Goal: Information Seeking & Learning: Learn about a topic

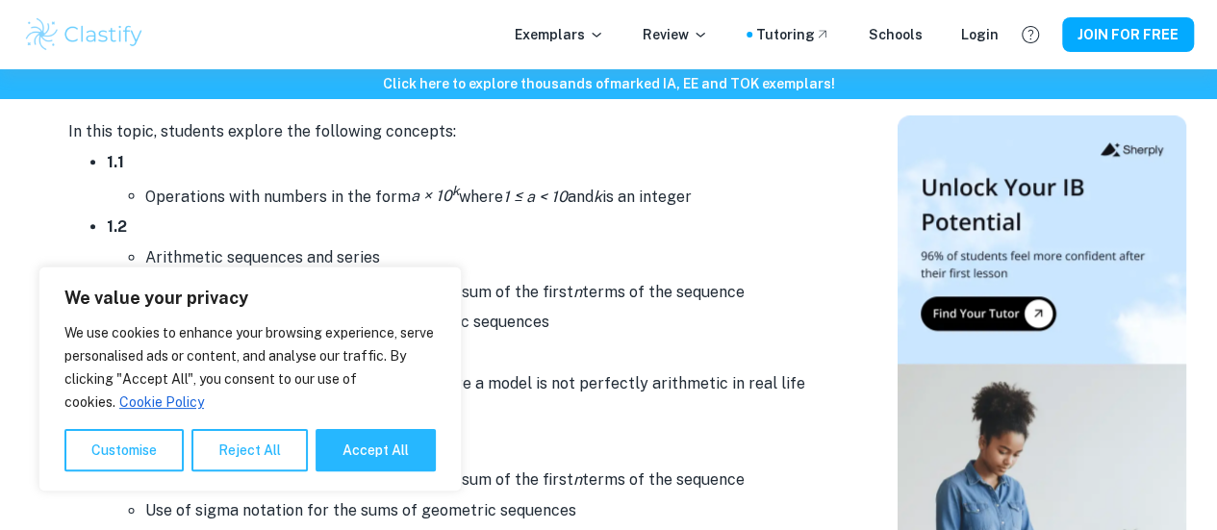
scroll to position [1037, 0]
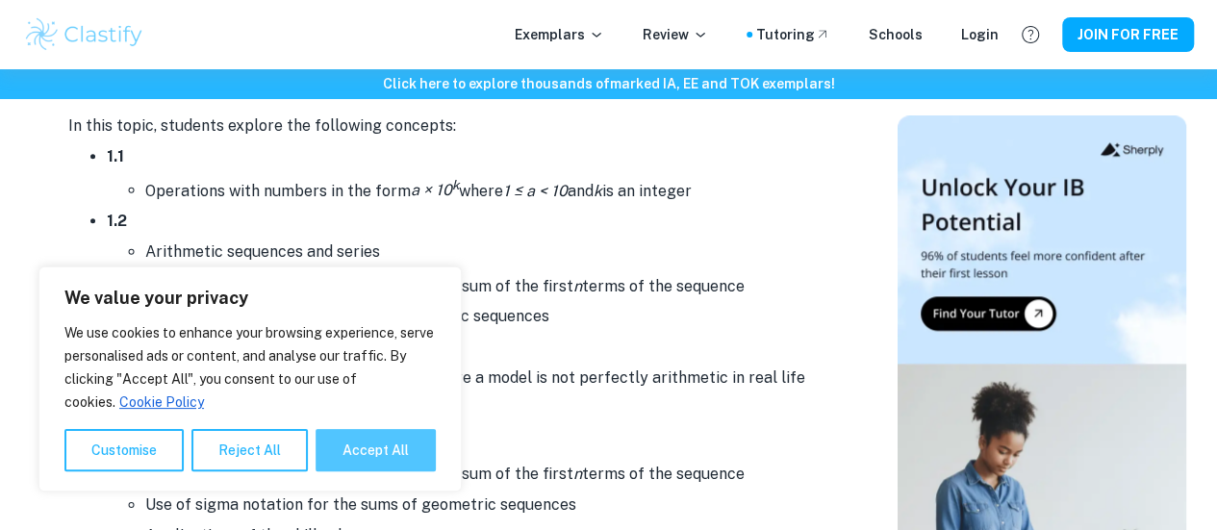
click at [343, 453] on button "Accept All" at bounding box center [376, 450] width 120 height 42
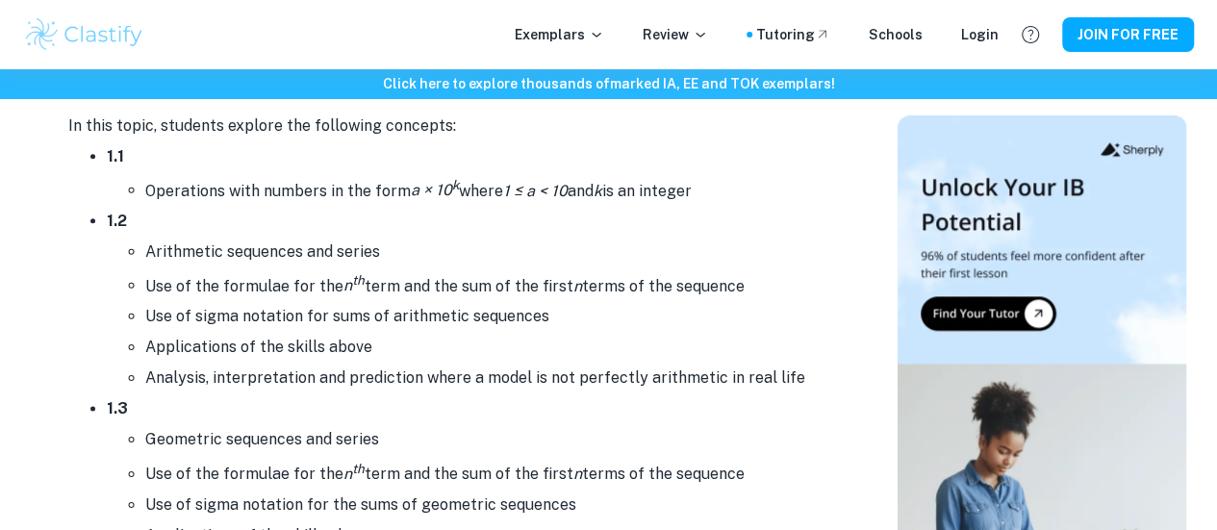
checkbox input "true"
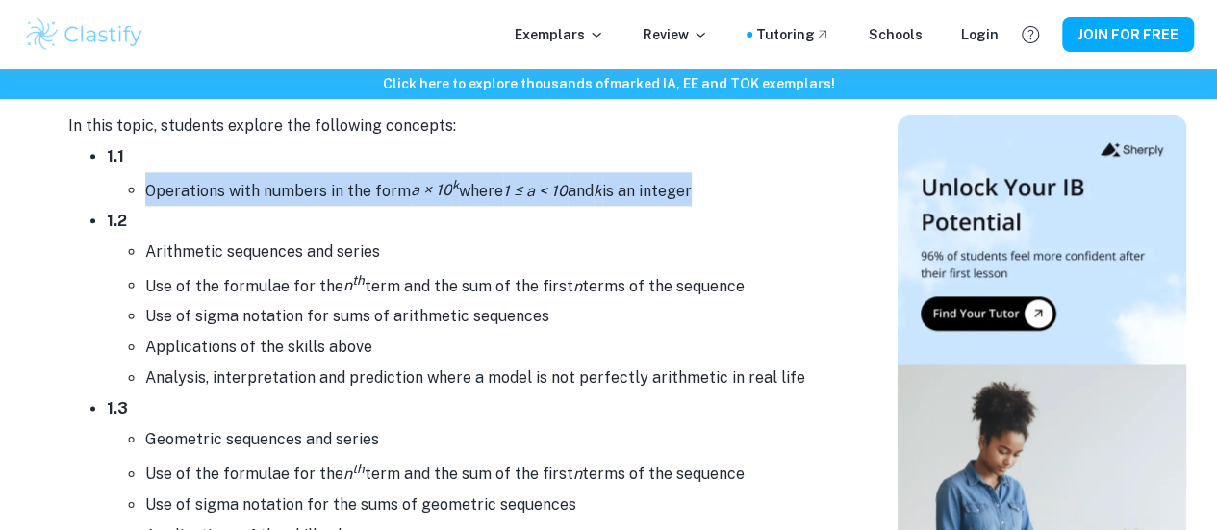
drag, startPoint x: 134, startPoint y: 199, endPoint x: 543, endPoint y: 218, distance: 409.4
click at [574, 214] on li "1.2 Arithmetic sequences and series Use of the formulae for the n th term and t…" at bounding box center [472, 300] width 731 height 188
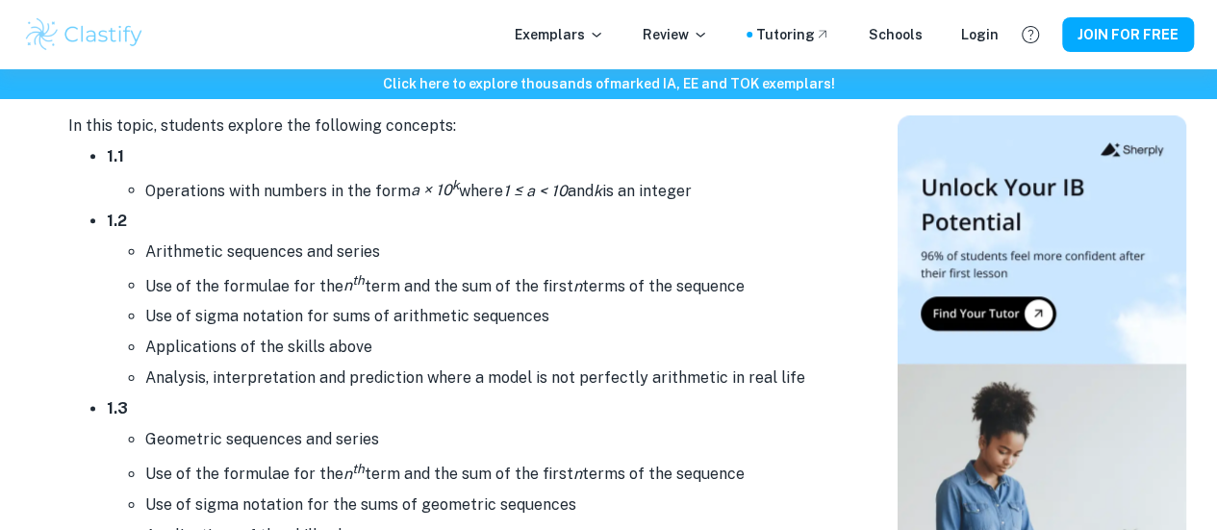
click at [593, 206] on li "Operations with numbers in the form a × 10 k where 1 ≤ a < 10 and k is an integ…" at bounding box center [491, 189] width 693 height 34
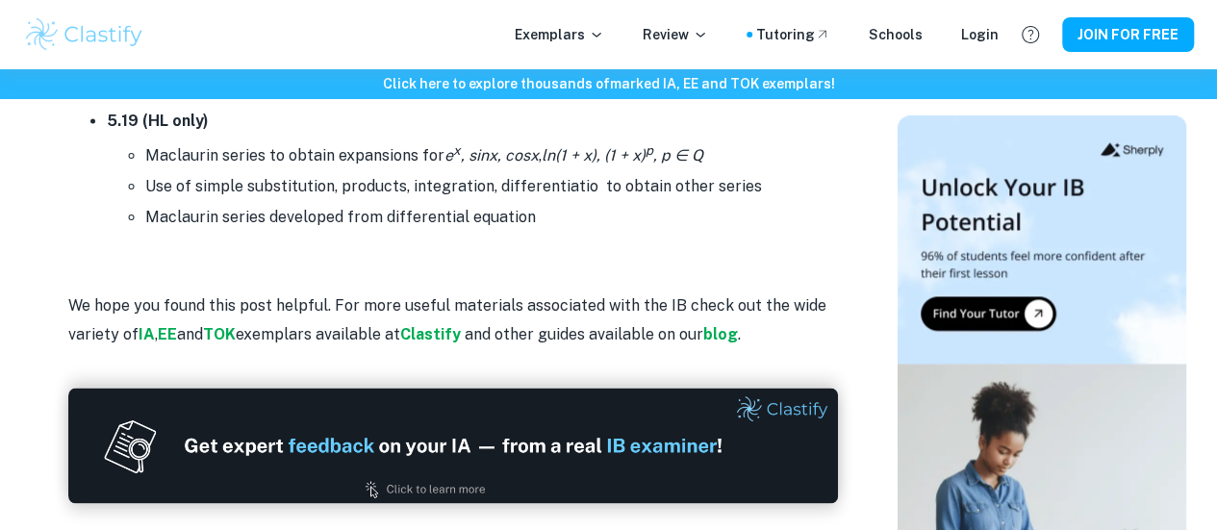
scroll to position [11668, 0]
